Goal: Information Seeking & Learning: Learn about a topic

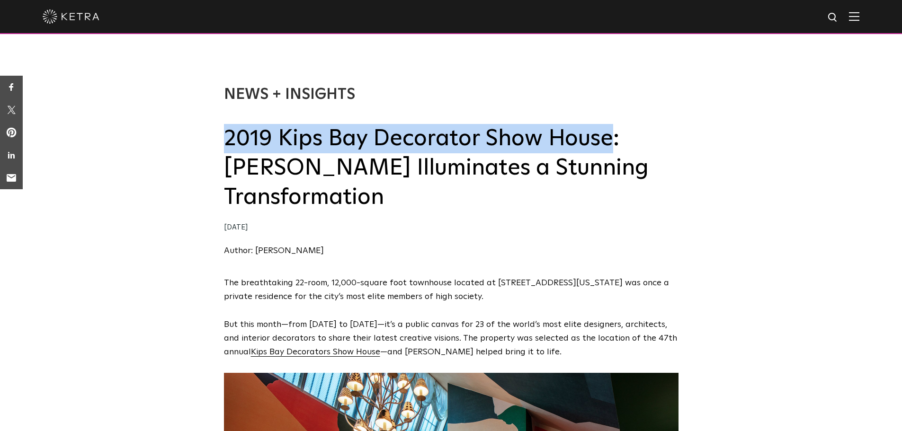
drag, startPoint x: 224, startPoint y: 143, endPoint x: 608, endPoint y: 124, distance: 384.5
click at [608, 124] on h2 "2019 Kips Bay Decorator Show House: Ketra Illuminates a Stunning Transformation" at bounding box center [451, 168] width 455 height 89
copy h2 "2019 Kips Bay Decorator Show House"
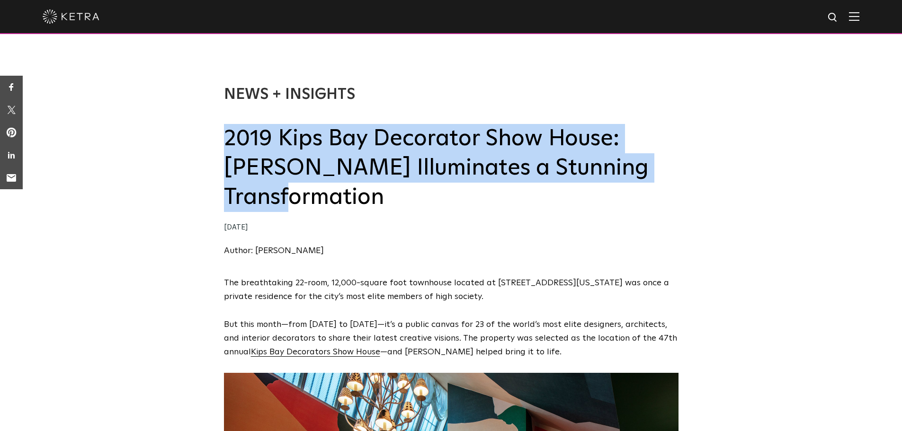
drag, startPoint x: 224, startPoint y: 140, endPoint x: 394, endPoint y: 201, distance: 180.5
click at [394, 201] on h2 "2019 Kips Bay Decorator Show House: Ketra Illuminates a Stunning Transformation" at bounding box center [451, 168] width 455 height 89
copy h2 "2019 Kips Bay Decorator Show House: Ketra Illuminates a Stunning Transformation"
click at [436, 201] on h2 "2019 Kips Bay Decorator Show House: Ketra Illuminates a Stunning Transformation" at bounding box center [451, 168] width 455 height 89
drag, startPoint x: 387, startPoint y: 200, endPoint x: 229, endPoint y: 150, distance: 165.9
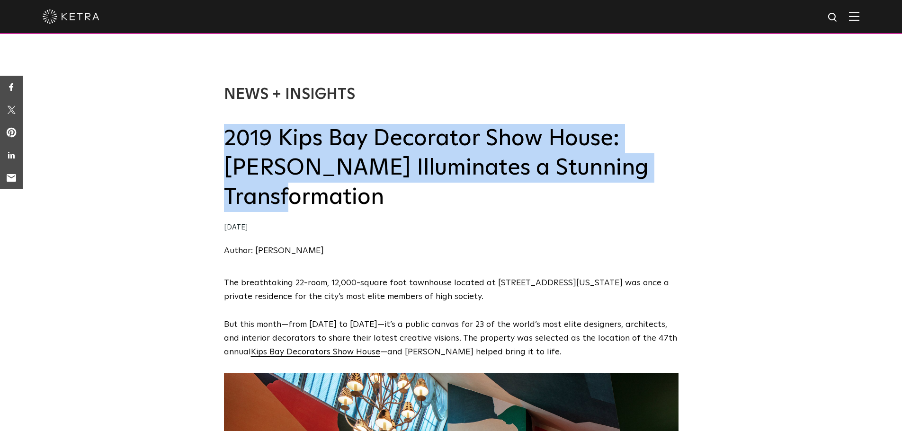
click at [229, 150] on h2 "2019 Kips Bay Decorator Show House: Ketra Illuminates a Stunning Transformation" at bounding box center [451, 168] width 455 height 89
copy h2 "2019 Kips Bay Decorator Show House: Ketra Illuminates a Stunning Transformation"
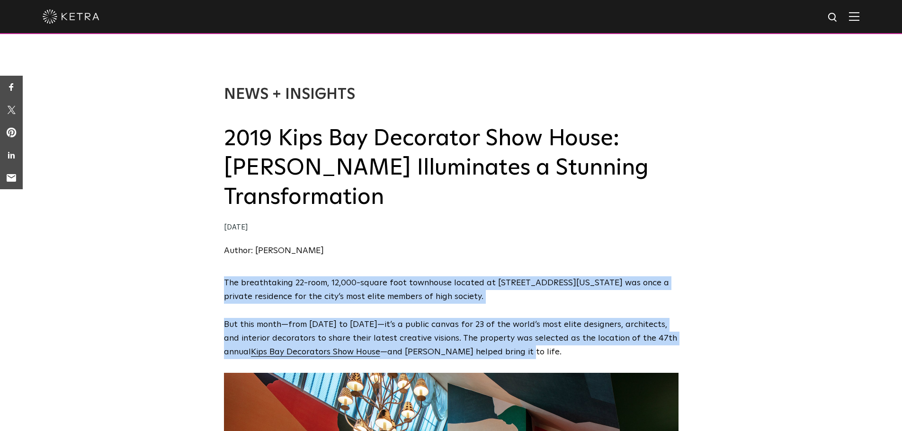
drag, startPoint x: 223, startPoint y: 281, endPoint x: 518, endPoint y: 357, distance: 304.1
copy span "The breathtaking 22-room, 12,000-square foot townhouse located at 36-38 East 74…"
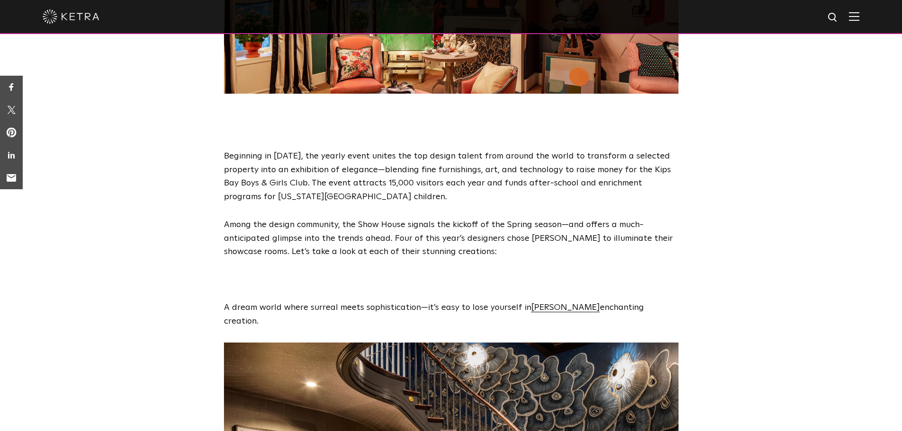
scroll to position [590, 0]
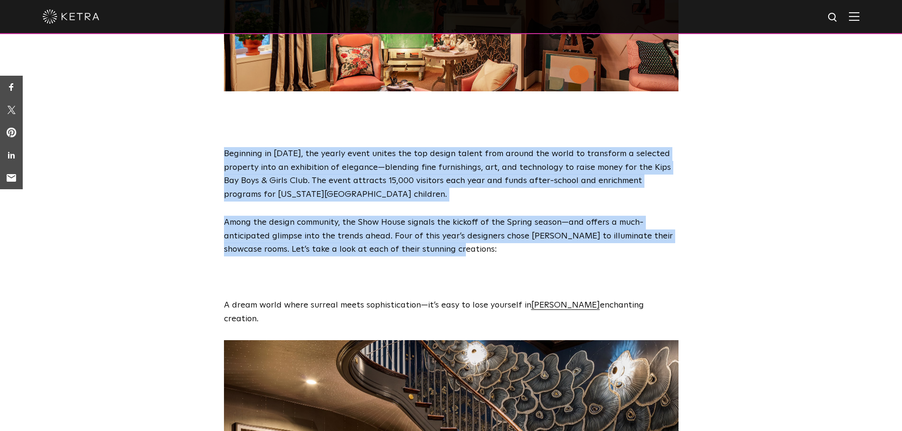
drag, startPoint x: 224, startPoint y: 149, endPoint x: 464, endPoint y: 252, distance: 261.3
copy span "Beginning in 1973, the yearly event unites the top design talent from around th…"
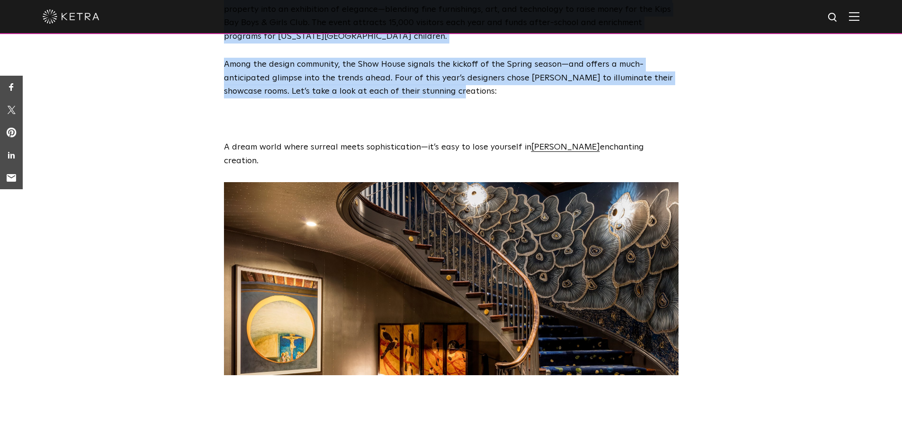
scroll to position [749, 0]
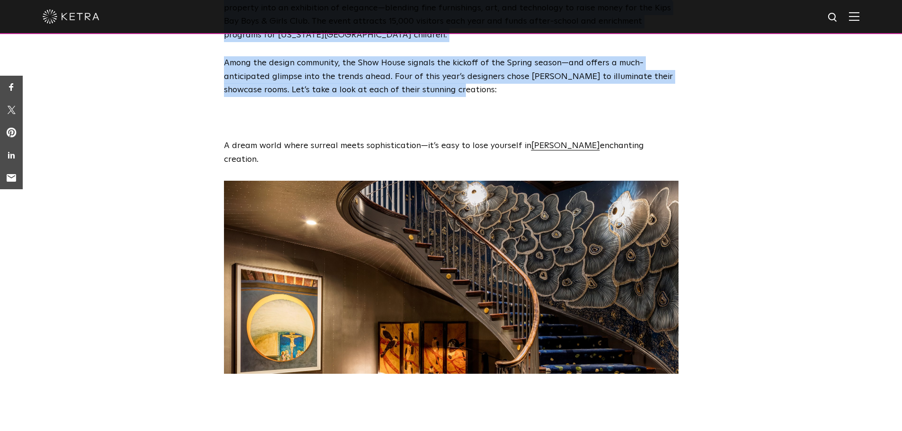
drag, startPoint x: 224, startPoint y: 149, endPoint x: 672, endPoint y: 148, distance: 448.4
click at [672, 148] on p "A dream world where surreal meets sophistication—it’s easy to lose yourself in …" at bounding box center [451, 152] width 455 height 27
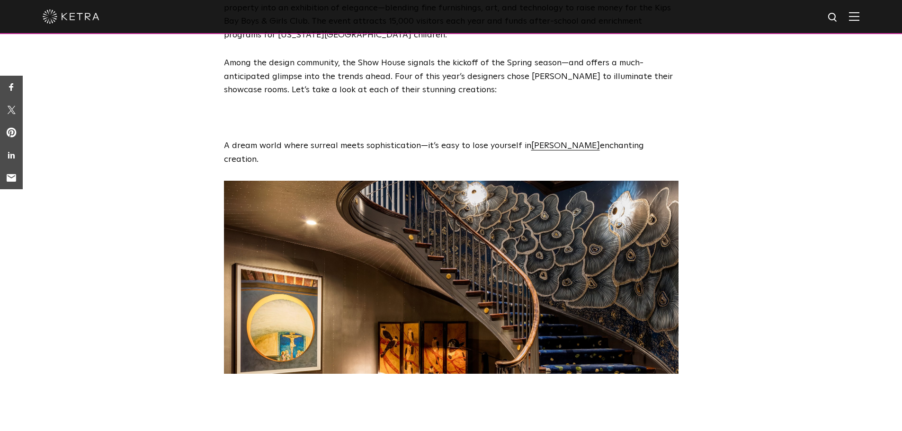
drag, startPoint x: 674, startPoint y: 145, endPoint x: 205, endPoint y: 150, distance: 469.3
click at [226, 149] on p "A dream world where surreal meets sophistication—it’s easy to lose yourself in …" at bounding box center [451, 152] width 455 height 27
copy p "A dream world where surreal meets sophistication—it’s easy to lose yourself in …"
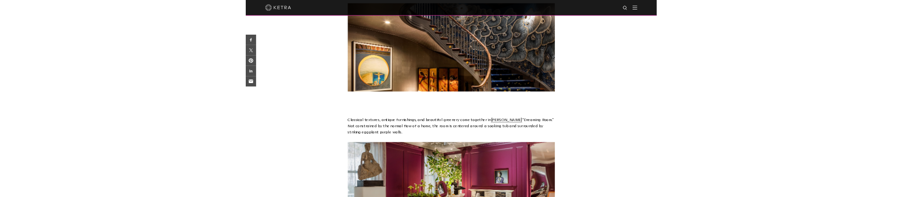
scroll to position [923, 0]
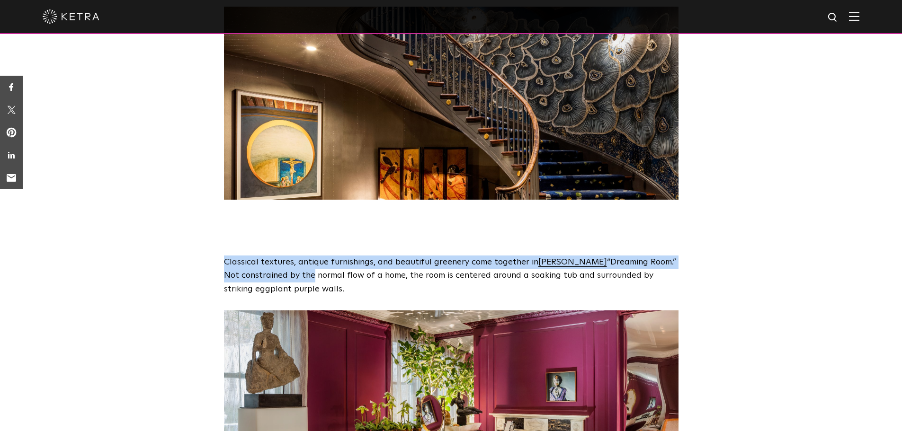
drag, startPoint x: 224, startPoint y: 248, endPoint x: 292, endPoint y: 268, distance: 70.4
click at [292, 268] on p "Classical textures, antique furnishings, and beautiful greenery come together i…" at bounding box center [451, 276] width 455 height 41
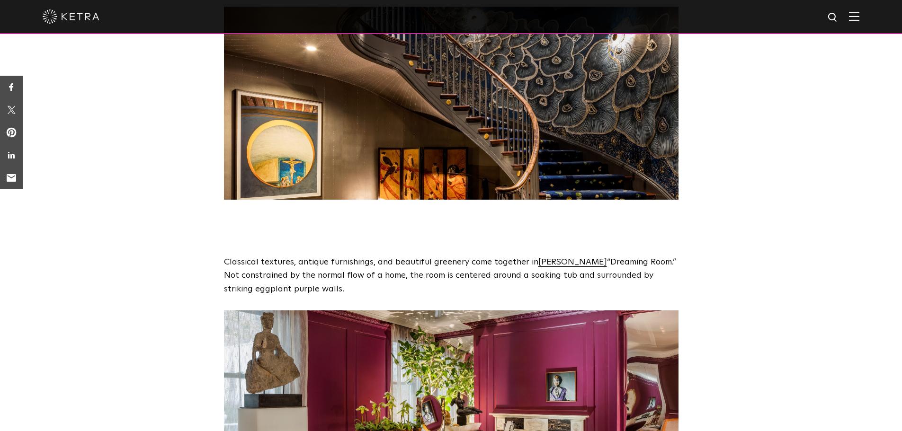
click at [492, 267] on p "Classical textures, antique furnishings, and beautiful greenery come together i…" at bounding box center [451, 276] width 455 height 41
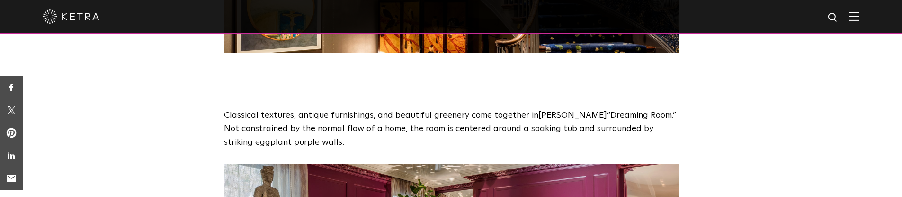
scroll to position [1101, 0]
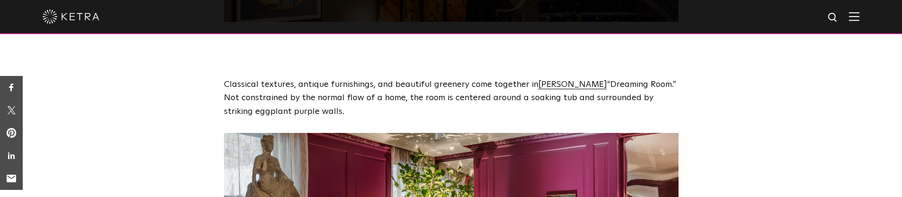
drag, startPoint x: 224, startPoint y: 72, endPoint x: 320, endPoint y: 101, distance: 100.1
click at [320, 101] on p "Classical textures, antique furnishings, and beautiful greenery come together i…" at bounding box center [451, 98] width 455 height 41
copy p "Classical textures, antique furnishings, and beautiful greenery come together i…"
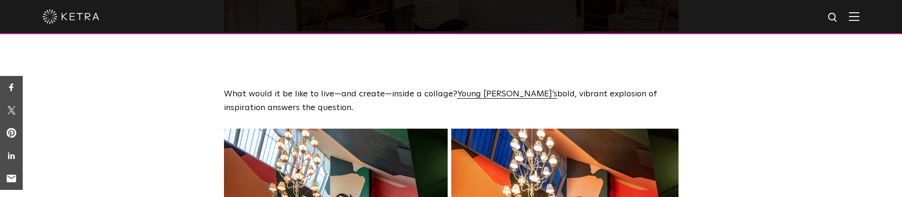
scroll to position [1395, 0]
drag, startPoint x: 226, startPoint y: 80, endPoint x: 313, endPoint y: 97, distance: 88.3
click at [313, 97] on p "What would it be like to live—and create—inside a collage? Young Huh’s bold, vi…" at bounding box center [451, 101] width 455 height 27
copy p "What would it be like to live—and create—inside a collage? Young Huh’s bold, vi…"
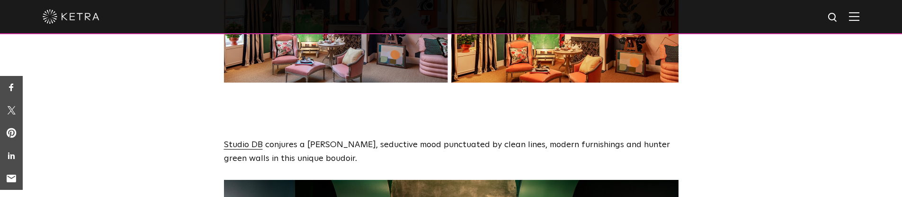
scroll to position [1636, 0]
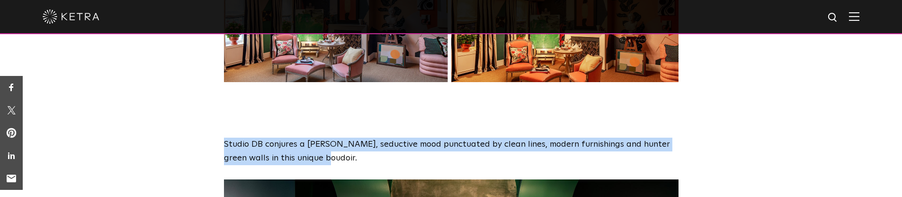
drag, startPoint x: 304, startPoint y: 145, endPoint x: 224, endPoint y: 132, distance: 80.6
click at [224, 137] on p "Studio DB conjures a stark, seductive mood punctuated by clean lines, modern fu…" at bounding box center [451, 150] width 455 height 27
copy p "Studio DB conjures a stark, seductive mood punctuated by clean lines, modern fu…"
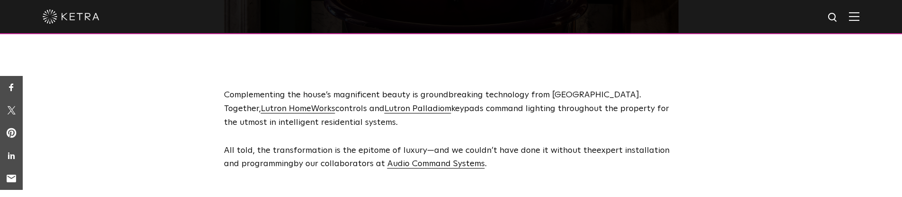
scroll to position [2091, 0]
click at [335, 104] on link "Lutron HomeWorks" at bounding box center [298, 108] width 74 height 9
click at [385, 104] on link "Lutron Palladiom" at bounding box center [418, 108] width 67 height 9
click at [431, 159] on link "Audio Command Systems" at bounding box center [436, 163] width 98 height 9
drag, startPoint x: 224, startPoint y: 80, endPoint x: 480, endPoint y: 152, distance: 266.6
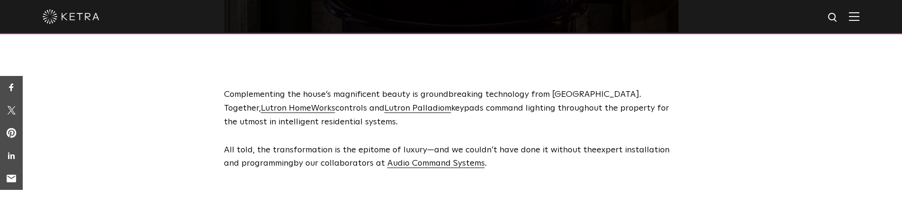
copy span "Complementing the house’s magnificent beauty is groundbreaking technology from …"
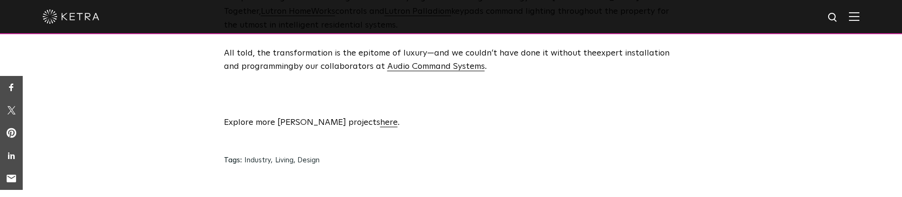
scroll to position [2187, 0]
drag, startPoint x: 222, startPoint y: 108, endPoint x: 340, endPoint y: 116, distance: 118.6
drag, startPoint x: 224, startPoint y: 109, endPoint x: 357, endPoint y: 108, distance: 133.1
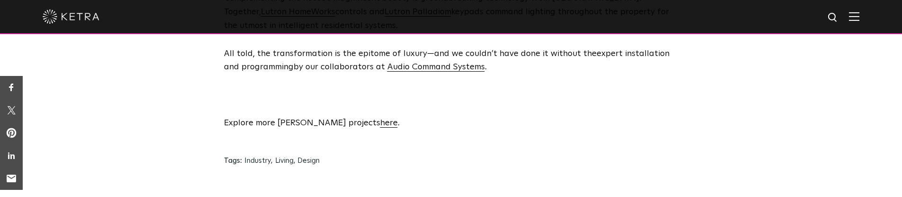
click at [357, 116] on p "Explore more Ketra projects here ." at bounding box center [451, 123] width 455 height 14
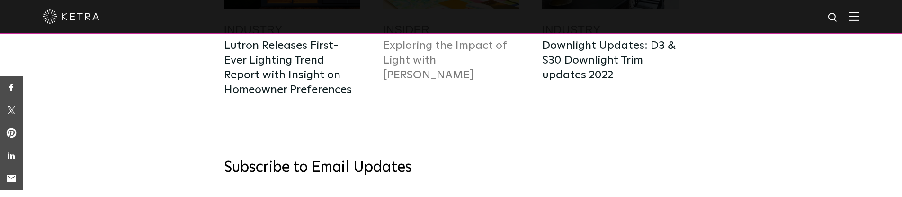
scroll to position [2542, 0]
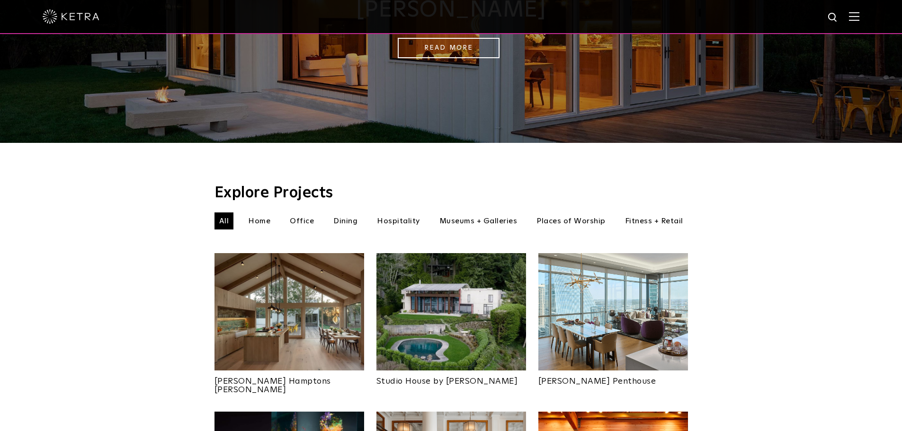
scroll to position [181, 0]
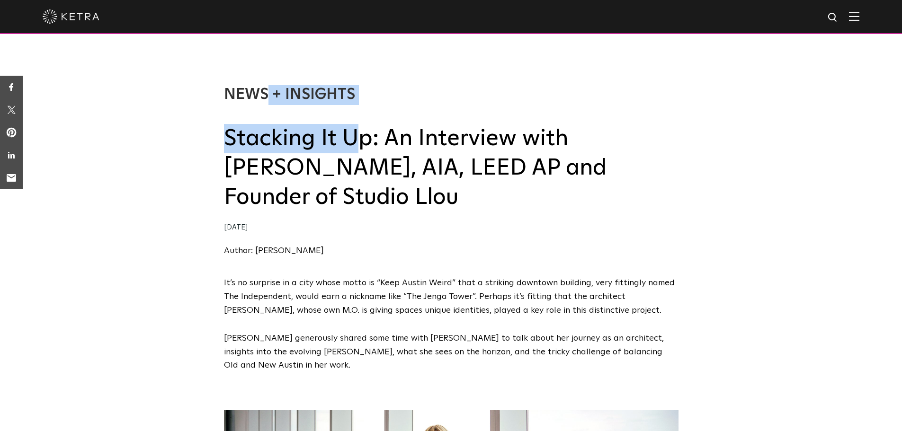
drag, startPoint x: 221, startPoint y: 143, endPoint x: 363, endPoint y: 143, distance: 142.1
click at [363, 143] on div "News + Insights Stacking It Up: An Interview with Erin Nies, AIA, LEED AP and F…" at bounding box center [451, 161] width 902 height 229
click at [363, 143] on h2 "Stacking It Up: An Interview with Erin Nies, AIA, LEED AP and Founder of Studio…" at bounding box center [451, 168] width 455 height 89
drag, startPoint x: 369, startPoint y: 144, endPoint x: 227, endPoint y: 143, distance: 141.6
click at [227, 143] on h2 "Stacking It Up: An Interview with Erin Nies, AIA, LEED AP and Founder of Studio…" at bounding box center [451, 168] width 455 height 89
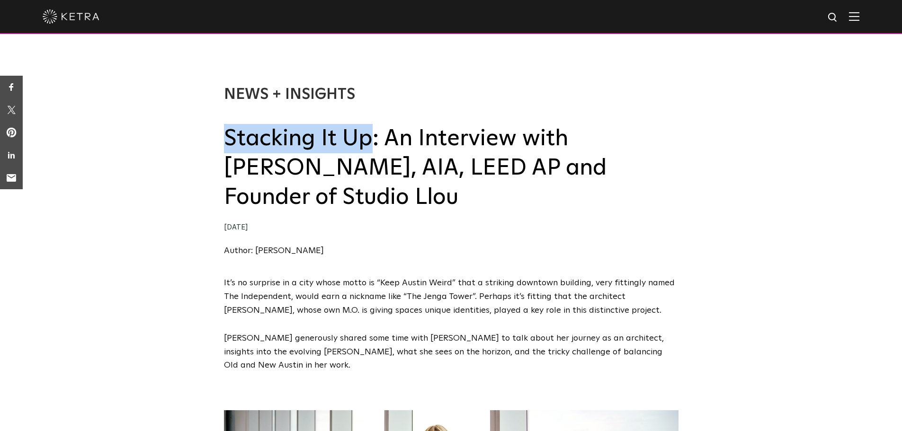
copy h2 "Stacking It Up"
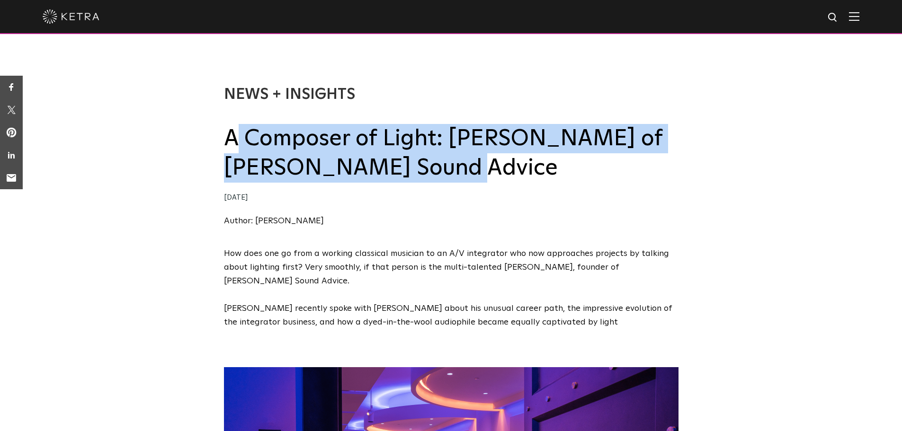
drag, startPoint x: 0, startPoint y: 0, endPoint x: 501, endPoint y: 179, distance: 531.8
click at [501, 179] on h2 "A Composer of Light: Ed Gilmore of Gilmore’s Sound Advice" at bounding box center [451, 153] width 455 height 59
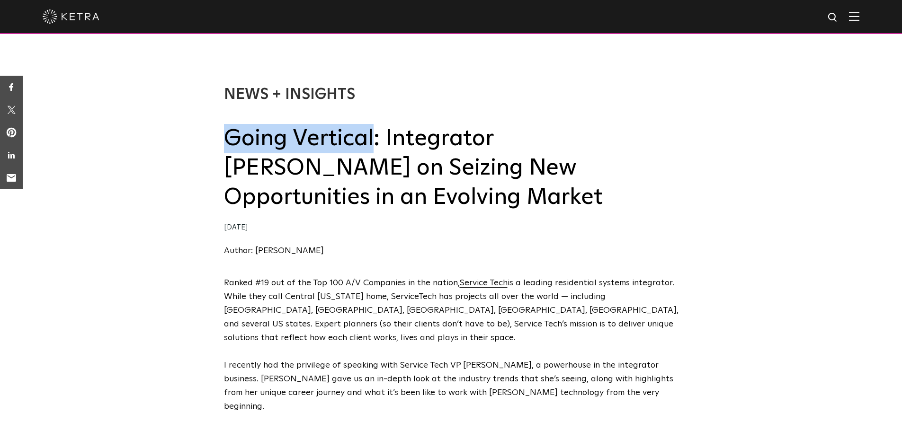
drag, startPoint x: 225, startPoint y: 140, endPoint x: 371, endPoint y: 140, distance: 145.4
click at [371, 140] on h2 "Going Vertical: Integrator Shannon Bush on Seizing New Opportunities in an Evol…" at bounding box center [451, 168] width 455 height 89
copy h2 "Going Vertical"
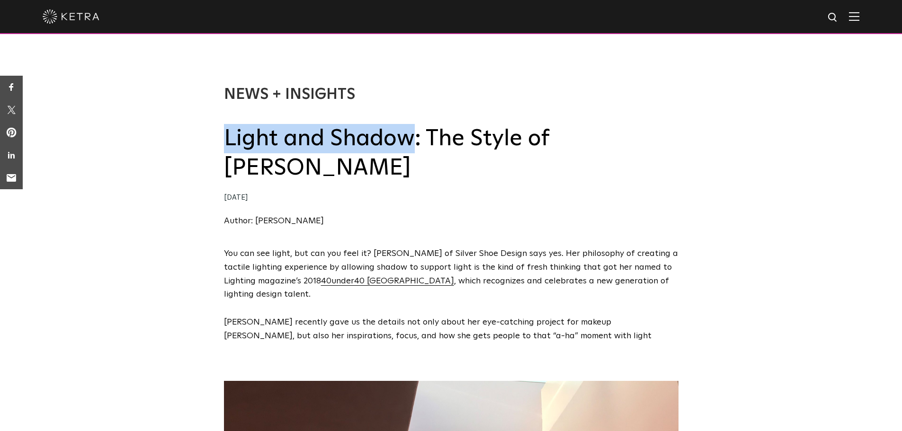
drag, startPoint x: 225, startPoint y: 141, endPoint x: 414, endPoint y: 145, distance: 189.5
click at [414, 145] on h2 "Light and Shadow: The Style of [PERSON_NAME]" at bounding box center [451, 153] width 455 height 59
copy h2 "Light and Shadow"
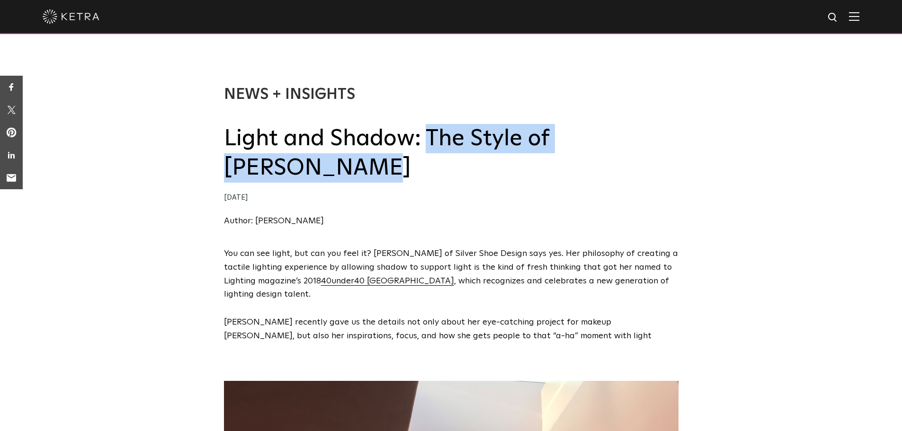
drag, startPoint x: 430, startPoint y: 145, endPoint x: 585, endPoint y: 182, distance: 159.2
click at [585, 182] on h2 "Light and Shadow: The Style of Sara McElroy" at bounding box center [451, 153] width 455 height 59
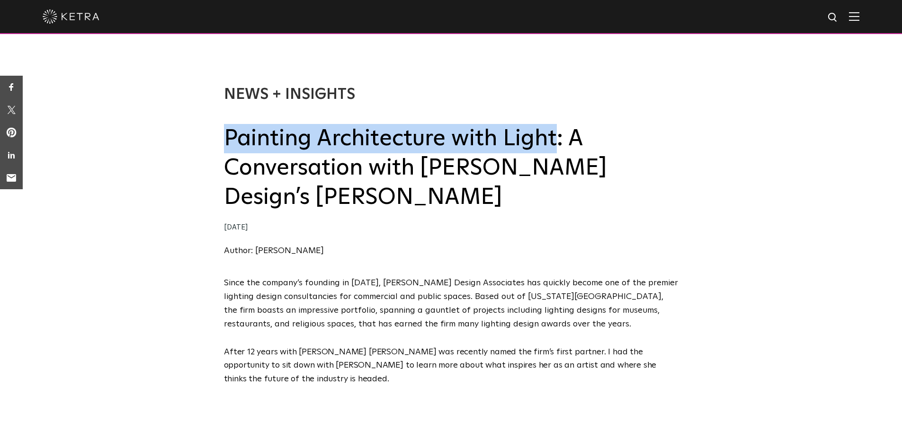
drag, startPoint x: 227, startPoint y: 138, endPoint x: 553, endPoint y: 131, distance: 325.9
click at [553, 131] on h2 "Painting Architecture with Light: A Conversation with [PERSON_NAME] Design’s [P…" at bounding box center [451, 168] width 455 height 89
copy h2 "Painting Architecture with Light"
